Goal: Find contact information: Find contact information

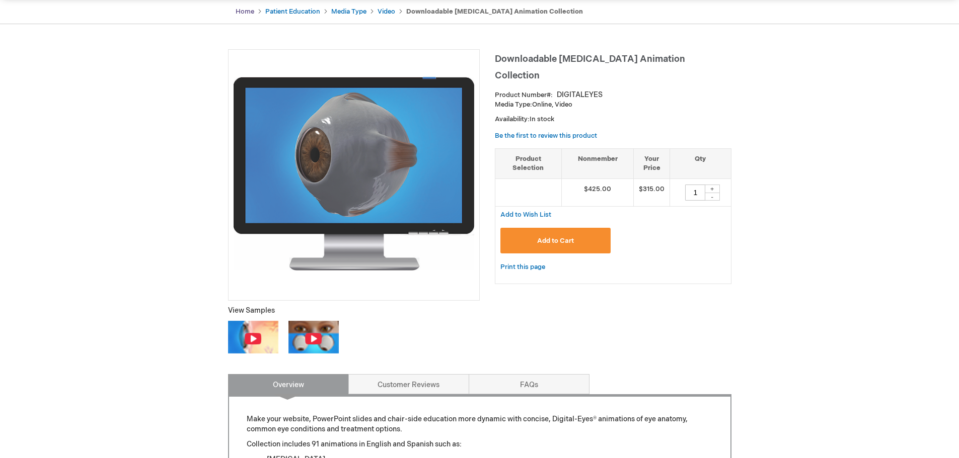
click at [237, 11] on link "Home" at bounding box center [245, 12] width 19 height 8
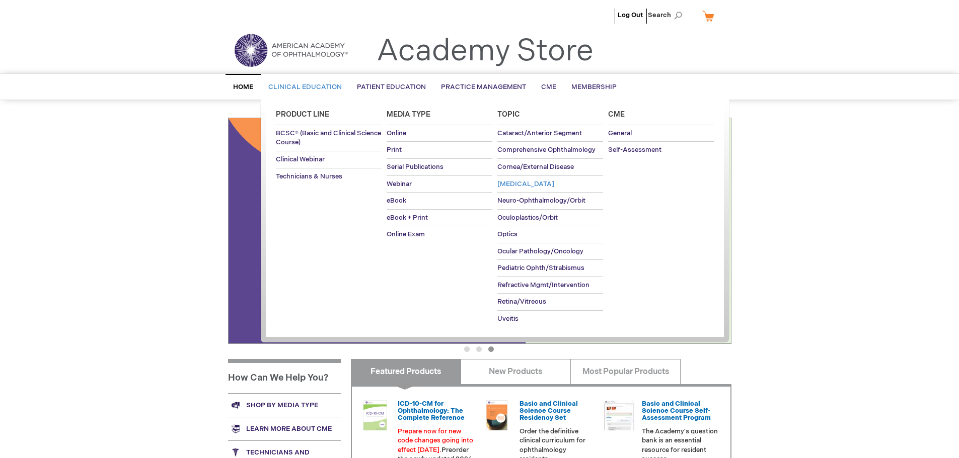
click at [516, 185] on span "[MEDICAL_DATA]" at bounding box center [525, 184] width 57 height 8
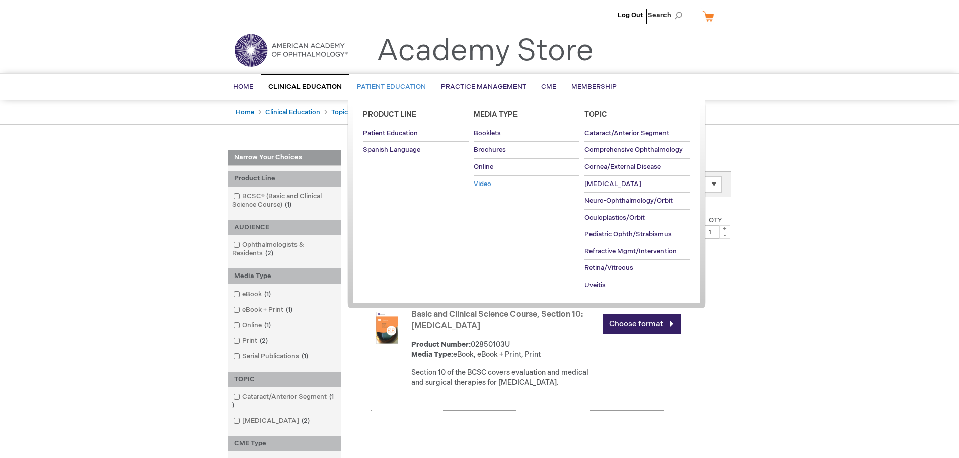
click at [482, 182] on span "Video" at bounding box center [483, 184] width 18 height 8
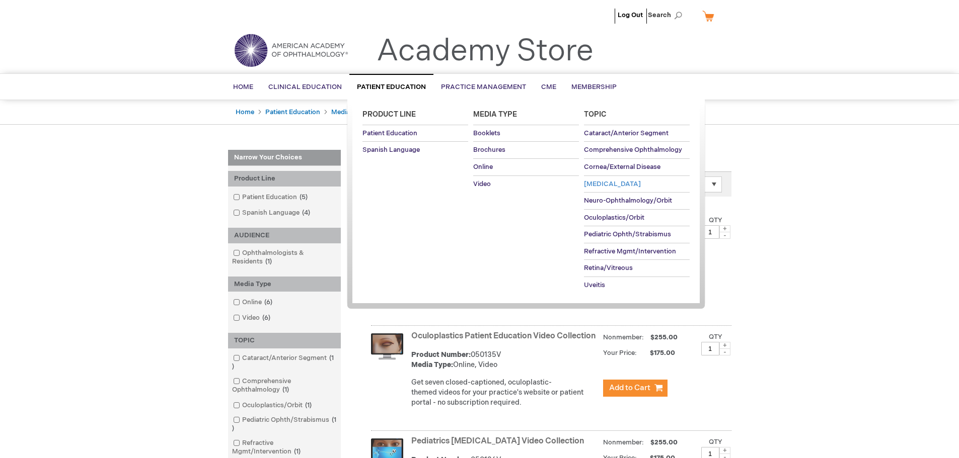
click at [585, 186] on span "[MEDICAL_DATA]" at bounding box center [612, 184] width 57 height 8
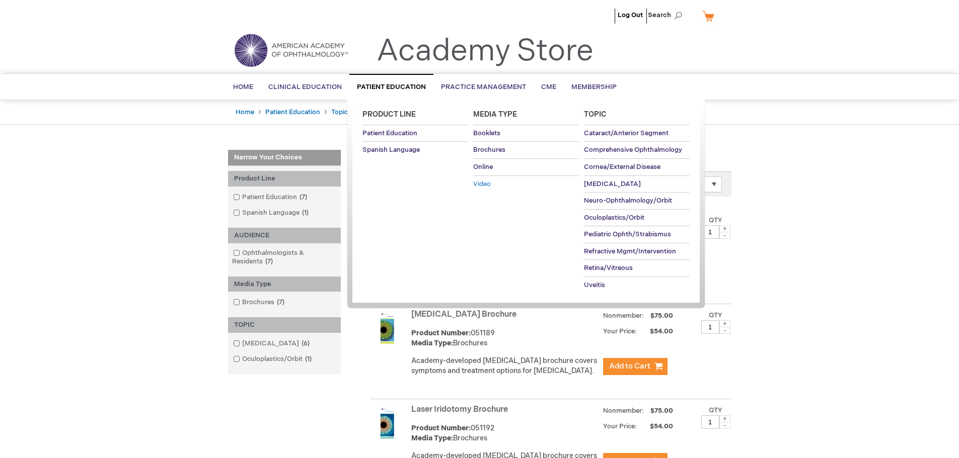
click at [478, 185] on span "Video" at bounding box center [482, 184] width 18 height 8
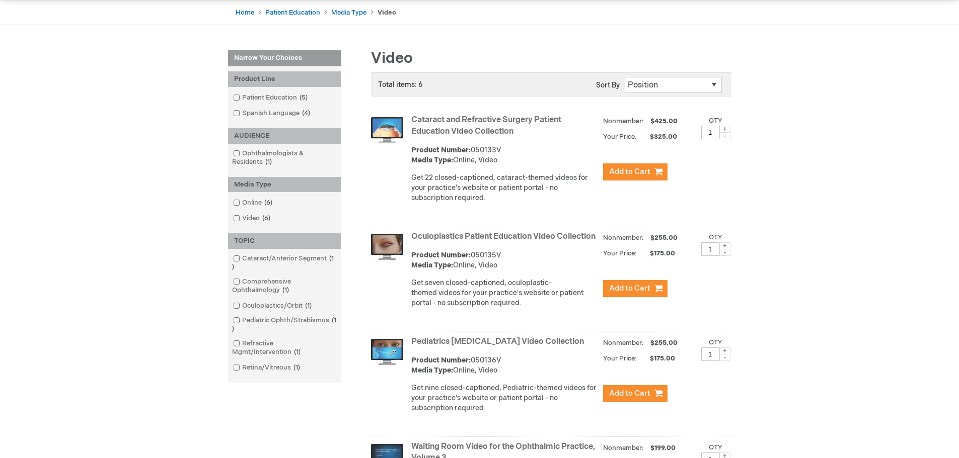
scroll to position [101, 0]
click at [701, 81] on select "Position Product Name : A to Z Product Name : Z to A Price : Low to High Price …" at bounding box center [672, 84] width 97 height 16
select select "name"
click at [624, 76] on select "Position Product Name : A to Z Product Name : Z to A Price : Low to High Price …" at bounding box center [672, 84] width 97 height 16
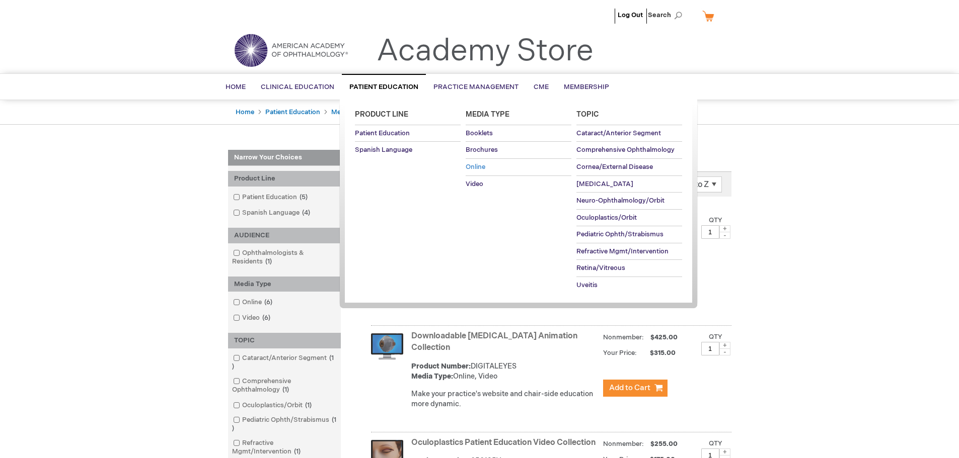
click at [482, 172] on link "Online" at bounding box center [518, 167] width 106 height 17
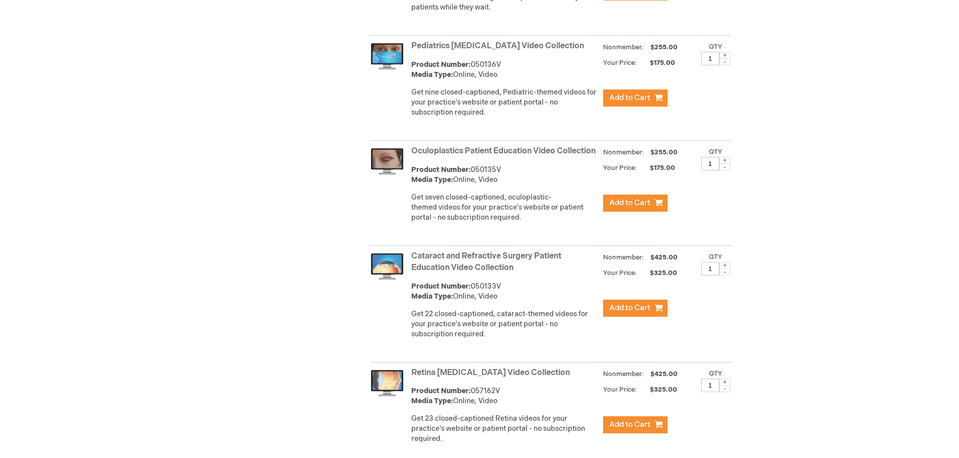
scroll to position [698, 0]
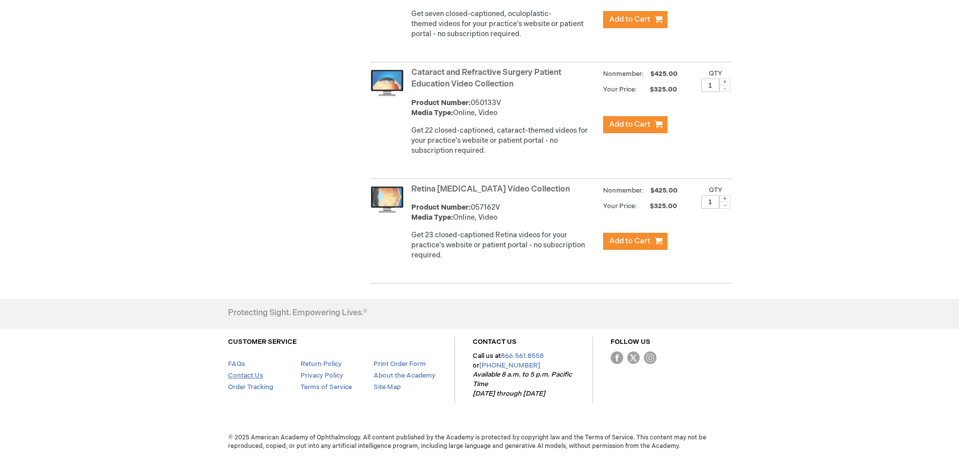
click at [251, 373] on link "Contact Us" at bounding box center [245, 376] width 35 height 8
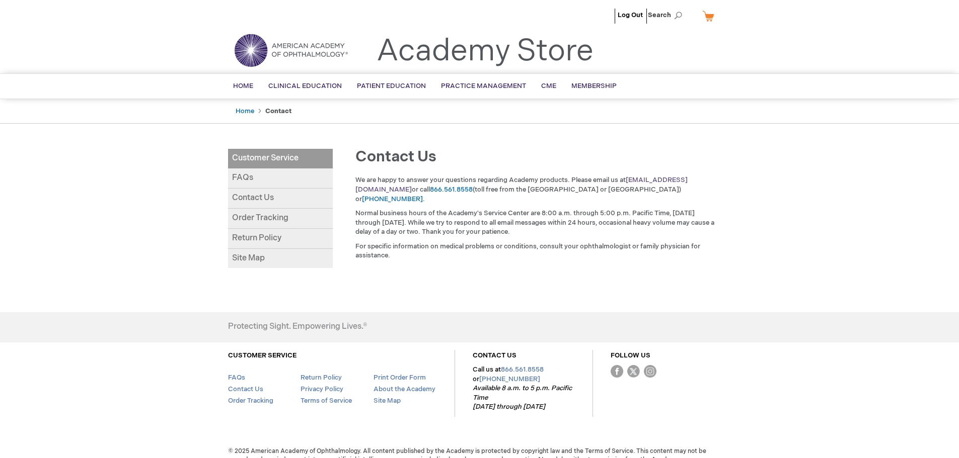
click at [647, 182] on link "[EMAIL_ADDRESS][DOMAIN_NAME]" at bounding box center [521, 185] width 332 height 18
